Goal: Task Accomplishment & Management: Manage account settings

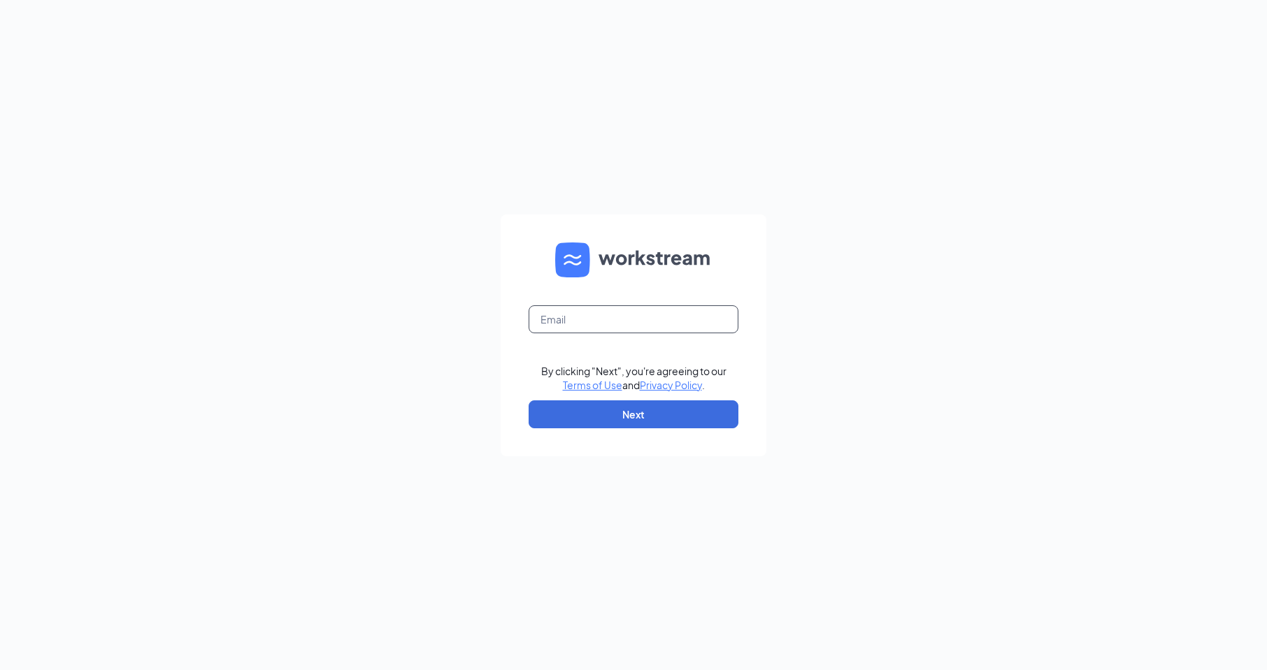
click at [666, 322] on input "text" at bounding box center [634, 320] width 210 height 28
type input "[EMAIL_ADDRESS][DOMAIN_NAME]"
click at [666, 410] on button "Next" at bounding box center [634, 415] width 210 height 28
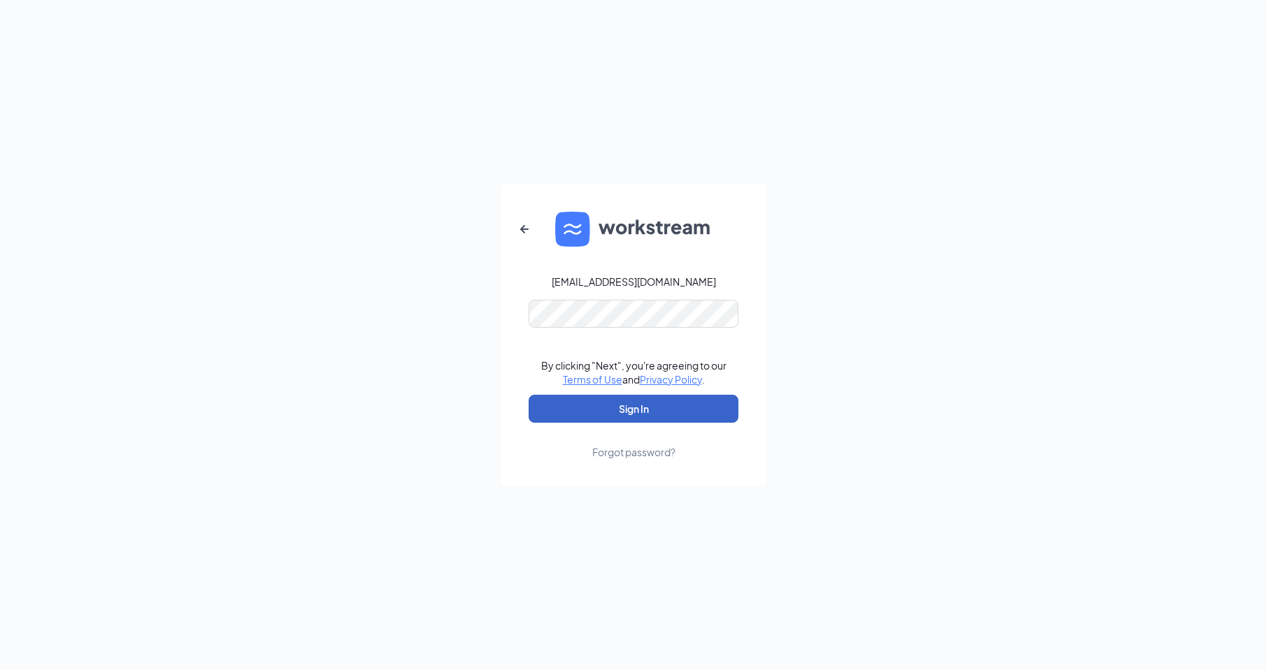
click at [650, 410] on button "Sign In" at bounding box center [634, 409] width 210 height 28
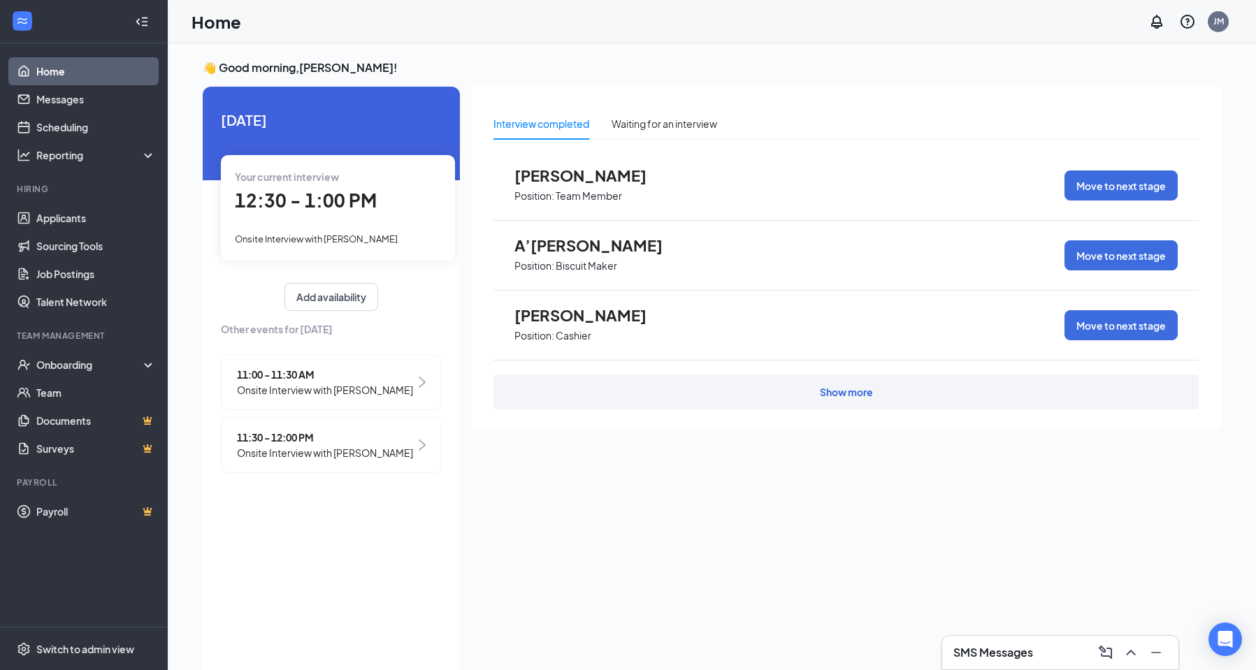
click at [356, 218] on div "Your current interview 12:30 - 1:00 PM Onsite Interview with [PERSON_NAME]" at bounding box center [338, 207] width 234 height 105
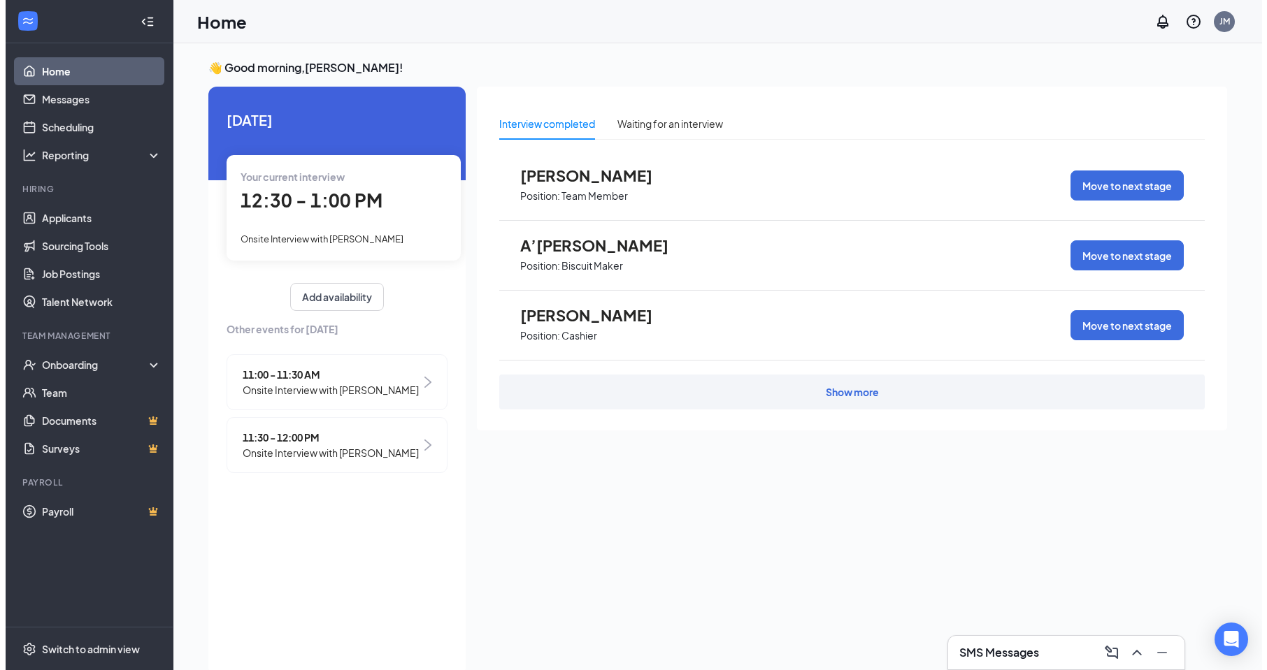
scroll to position [6, 0]
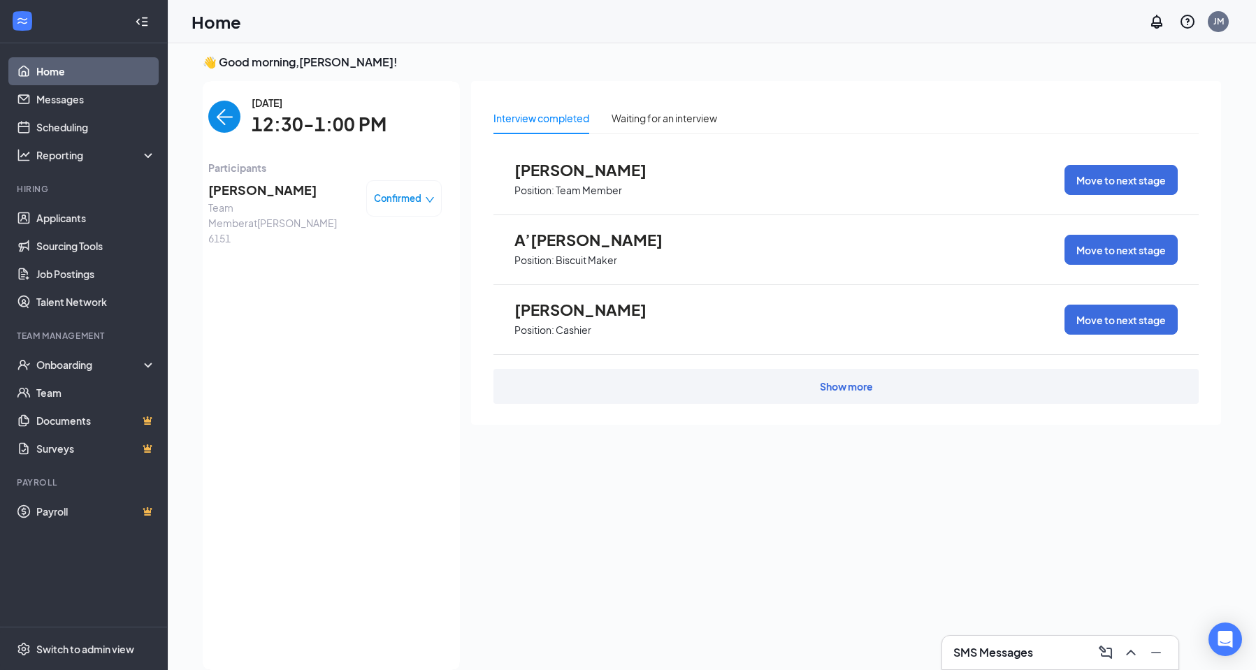
click at [304, 190] on span "[PERSON_NAME]" at bounding box center [281, 190] width 147 height 20
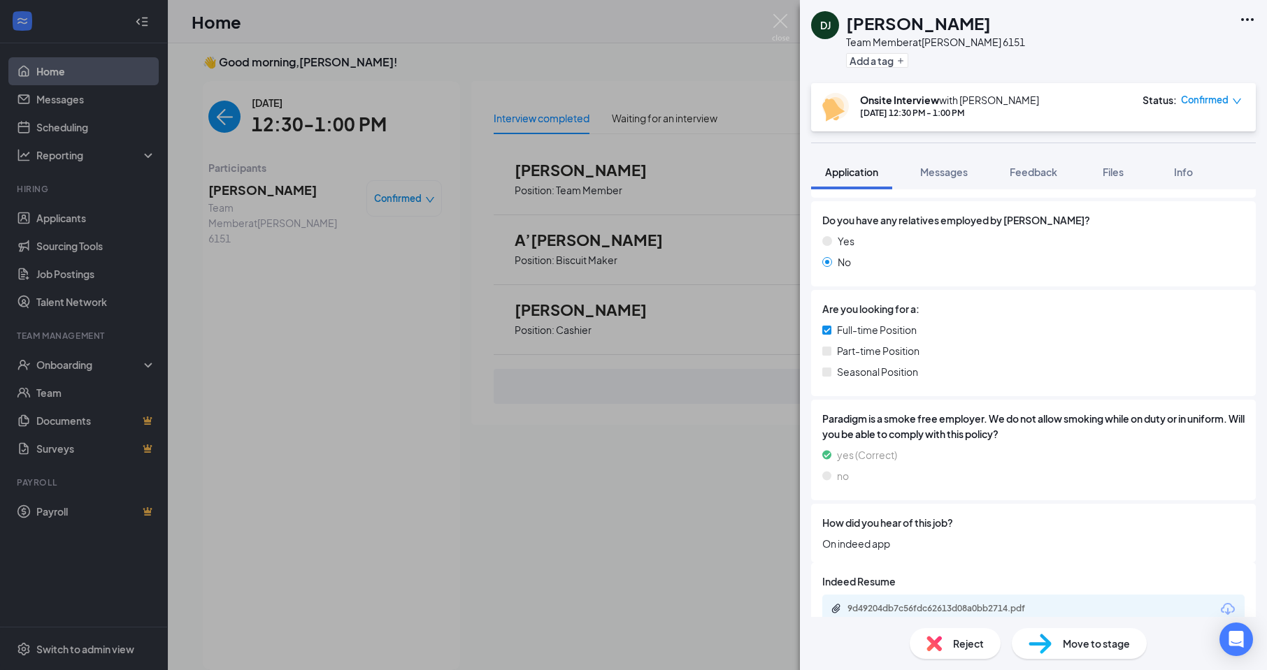
scroll to position [835, 0]
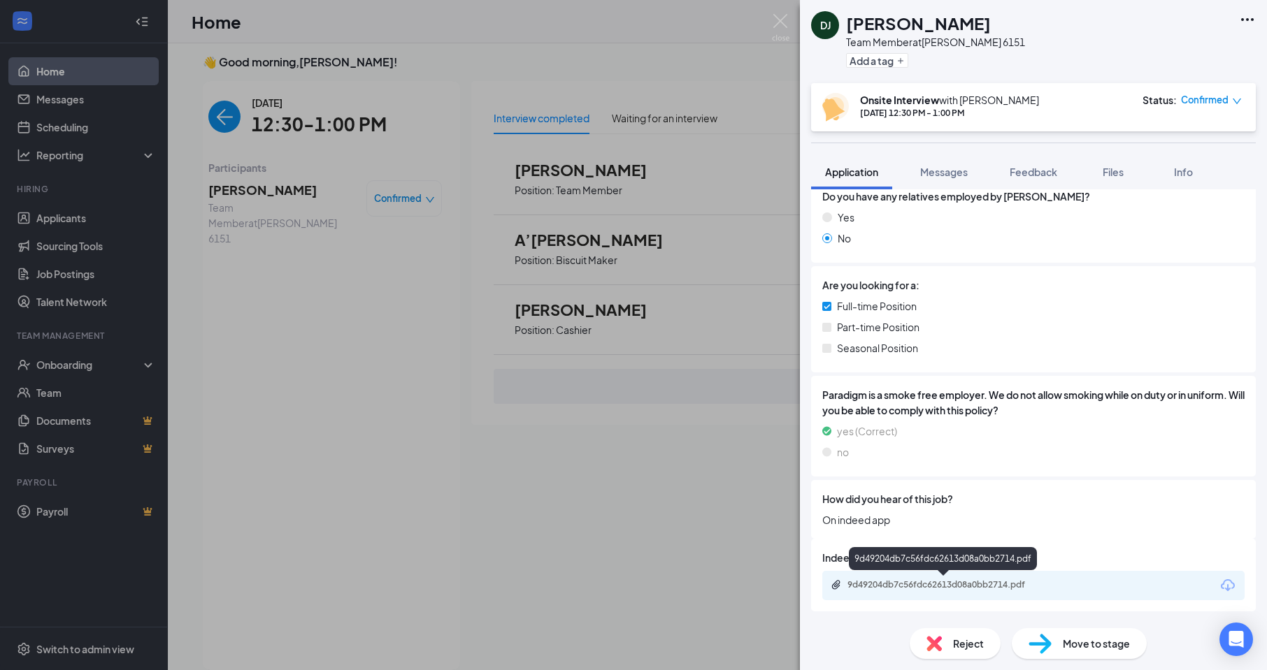
click at [955, 584] on div "9d49204db7c56fdc62613d08a0bb2714.pdf" at bounding box center [945, 585] width 196 height 11
